Goal: Find specific page/section: Find specific page/section

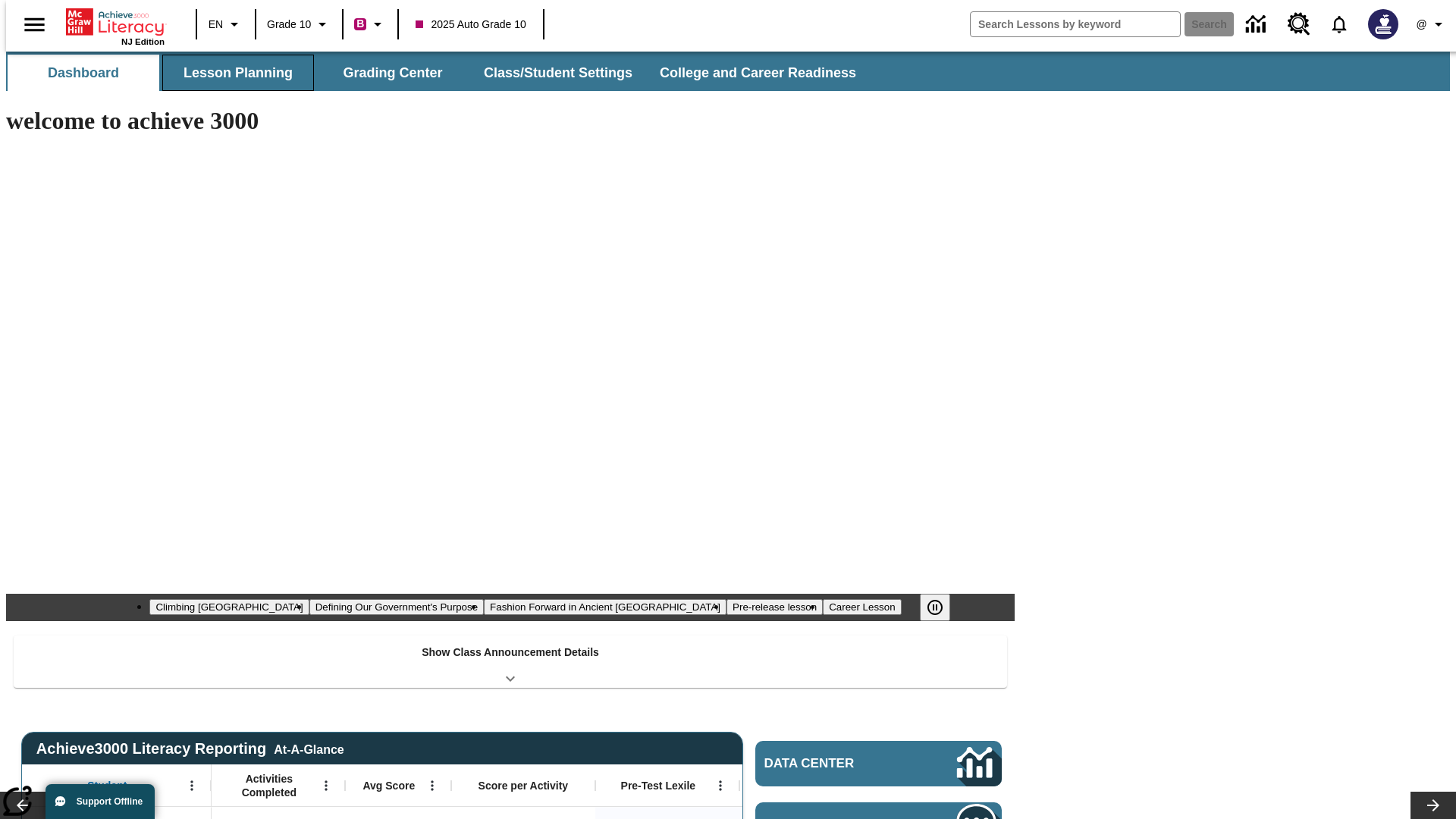
click at [232, 72] on button "Lesson Planning" at bounding box center [238, 72] width 152 height 37
